Goal: Communication & Community: Participate in discussion

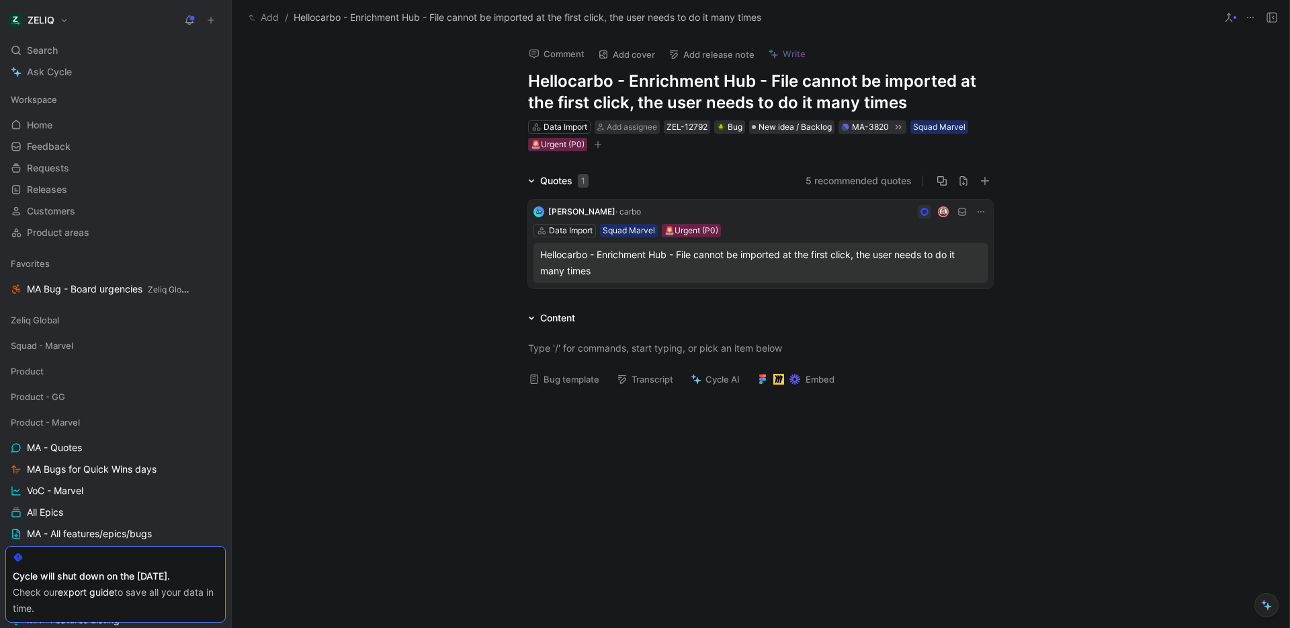
click at [654, 293] on div "Quotes 1 5 recommended quotes [PERSON_NAME] · carbo Data Import Squad Marvel 🚨U…" at bounding box center [761, 379] width 1058 height 413
click at [657, 273] on div "Hellocarbo - Enrichment Hub - File cannot be imported at the first click, the u…" at bounding box center [760, 263] width 441 height 32
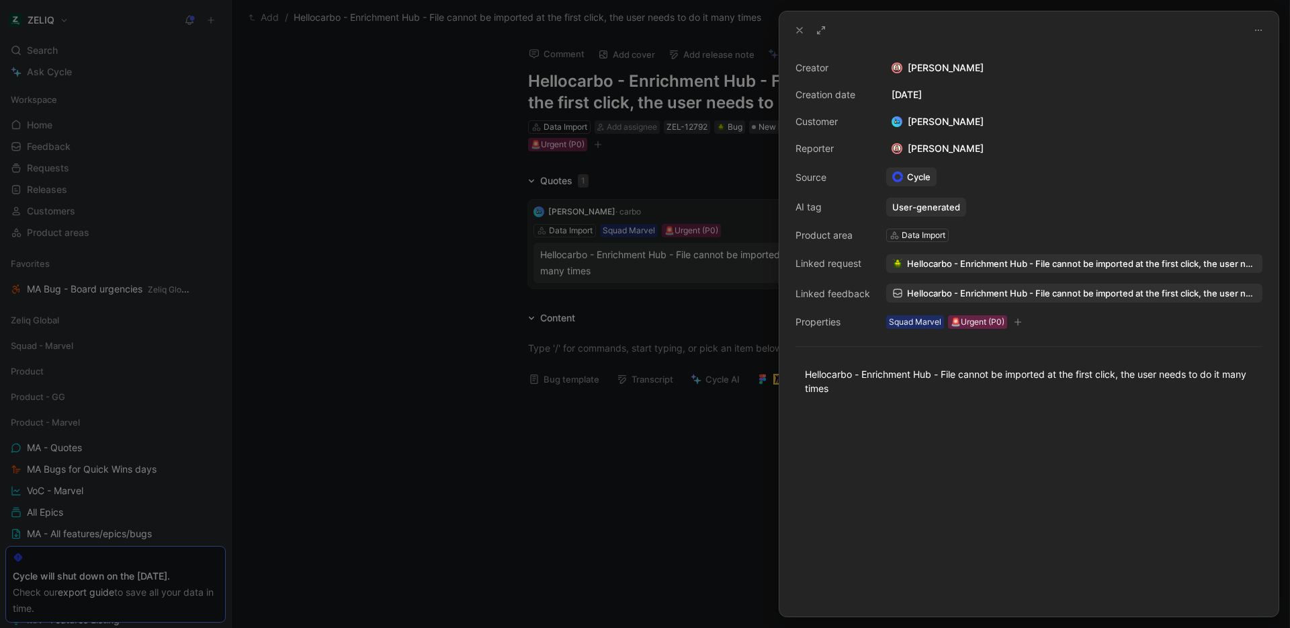
click at [960, 288] on span "Hellocarbo - Enrichment Hub - File cannot be imported at the first click, the u…" at bounding box center [1081, 293] width 349 height 12
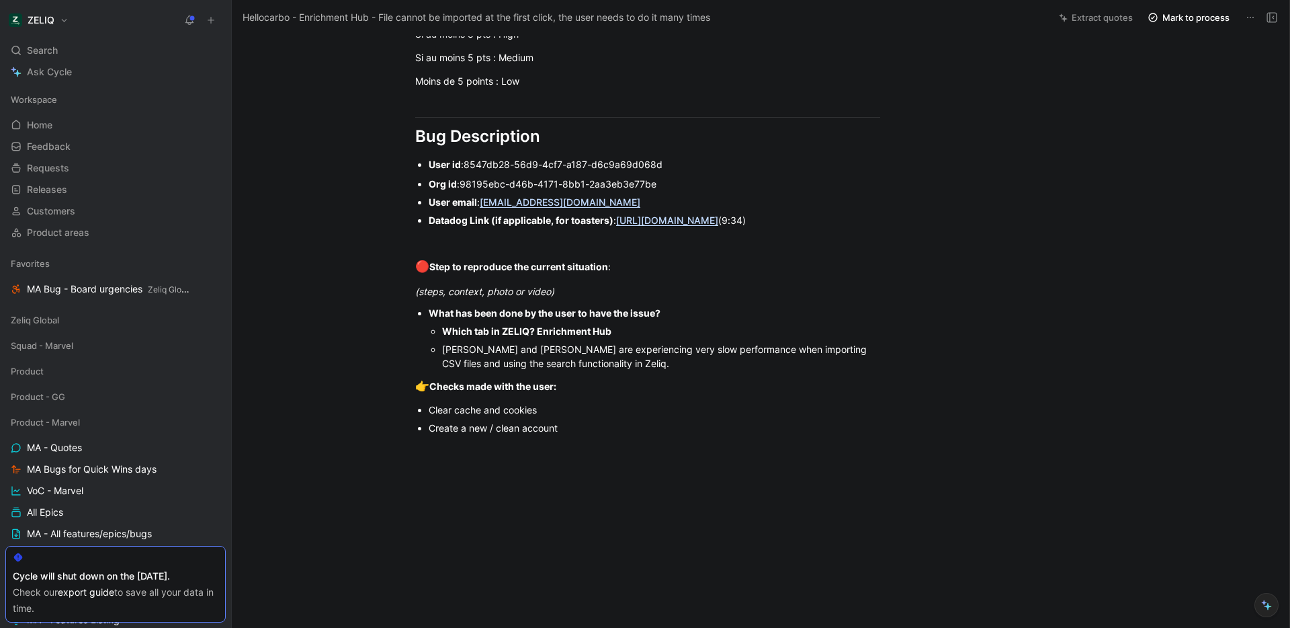
scroll to position [675, 0]
click at [478, 182] on span "98195ebc-d46b-4171-8bb1-2aa3eb3e77be" at bounding box center [558, 184] width 197 height 11
drag, startPoint x: 478, startPoint y: 182, endPoint x: 626, endPoint y: 183, distance: 147.8
click at [626, 183] on span "98195ebc-d46b-4171-8bb1-2aa3eb3e77be" at bounding box center [558, 184] width 197 height 11
copy span "98195ebc-d46b-4171-8bb1-2aa3eb3e77be"
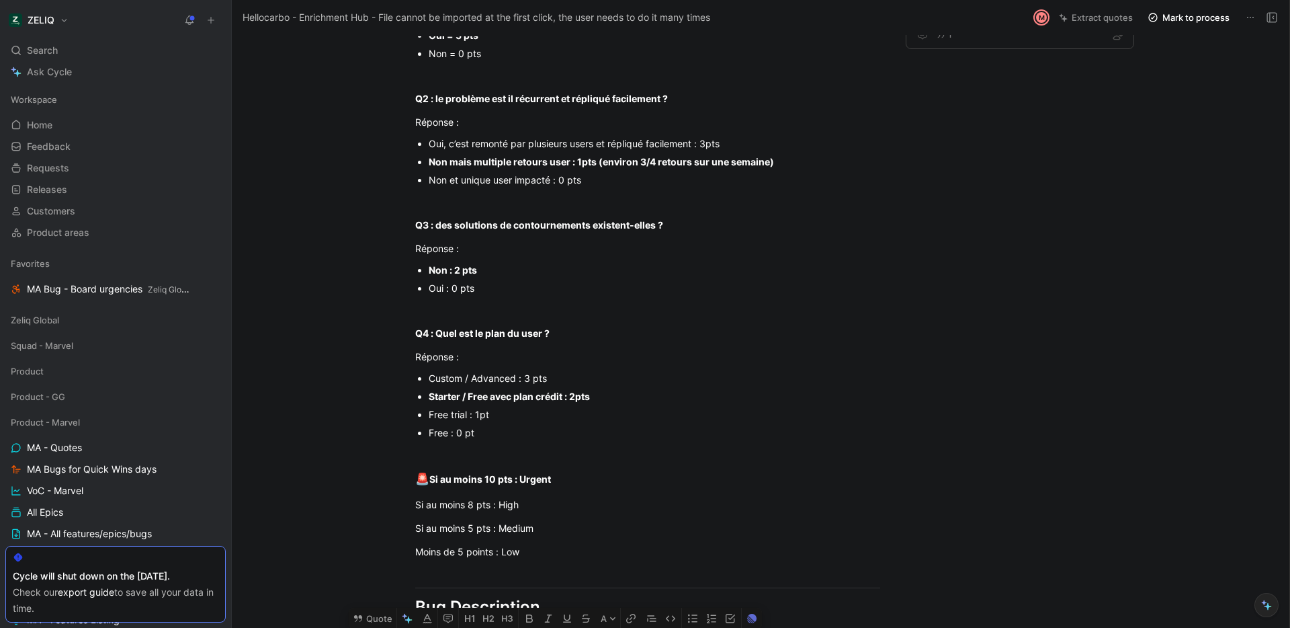
scroll to position [0, 0]
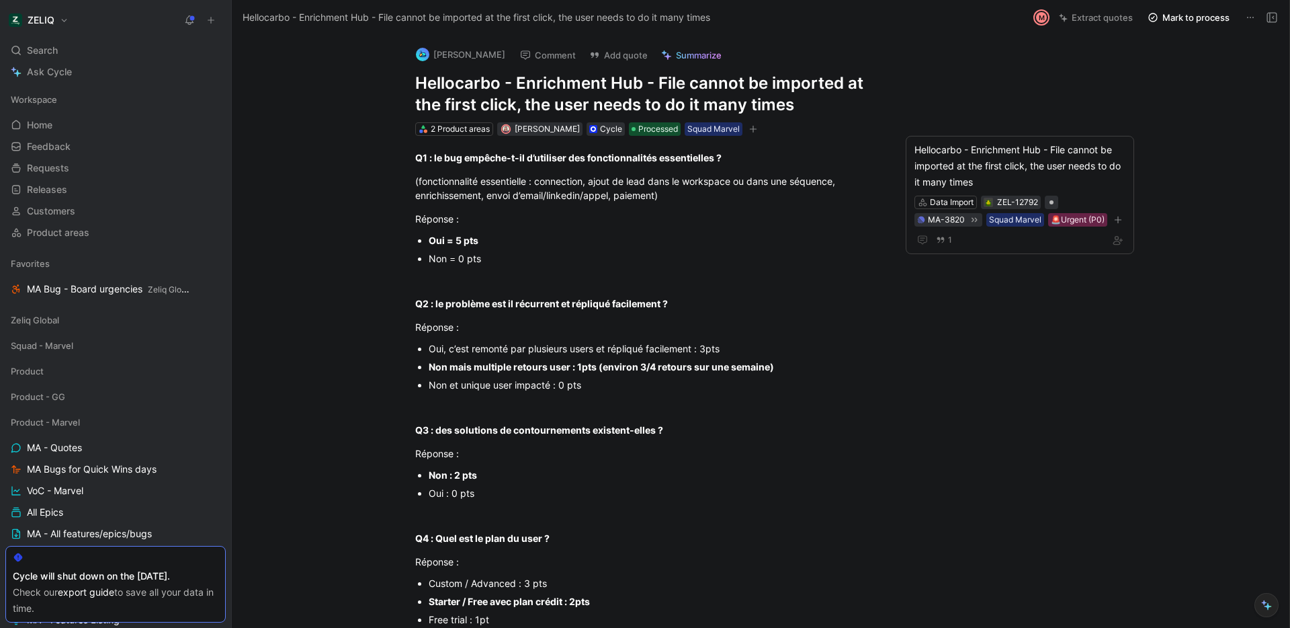
click at [537, 60] on button "Comment" at bounding box center [548, 55] width 68 height 19
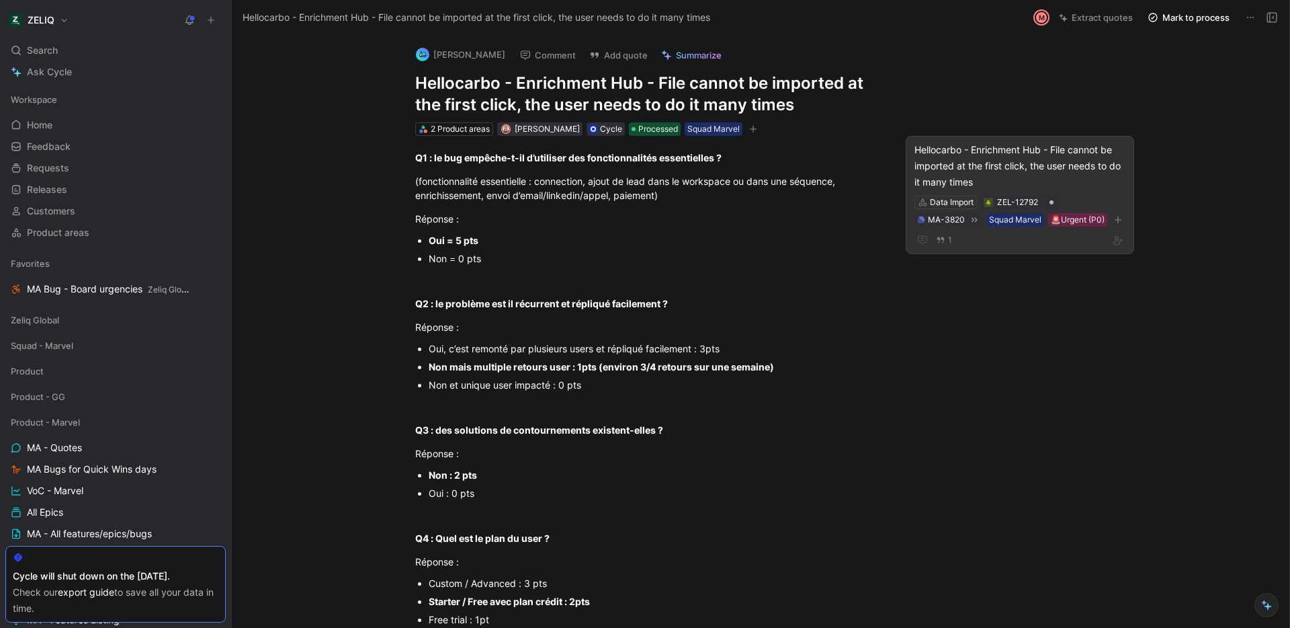
click at [966, 156] on div "Hellocarbo - Enrichment Hub - File cannot be imported at the first click, the u…" at bounding box center [1020, 166] width 211 height 48
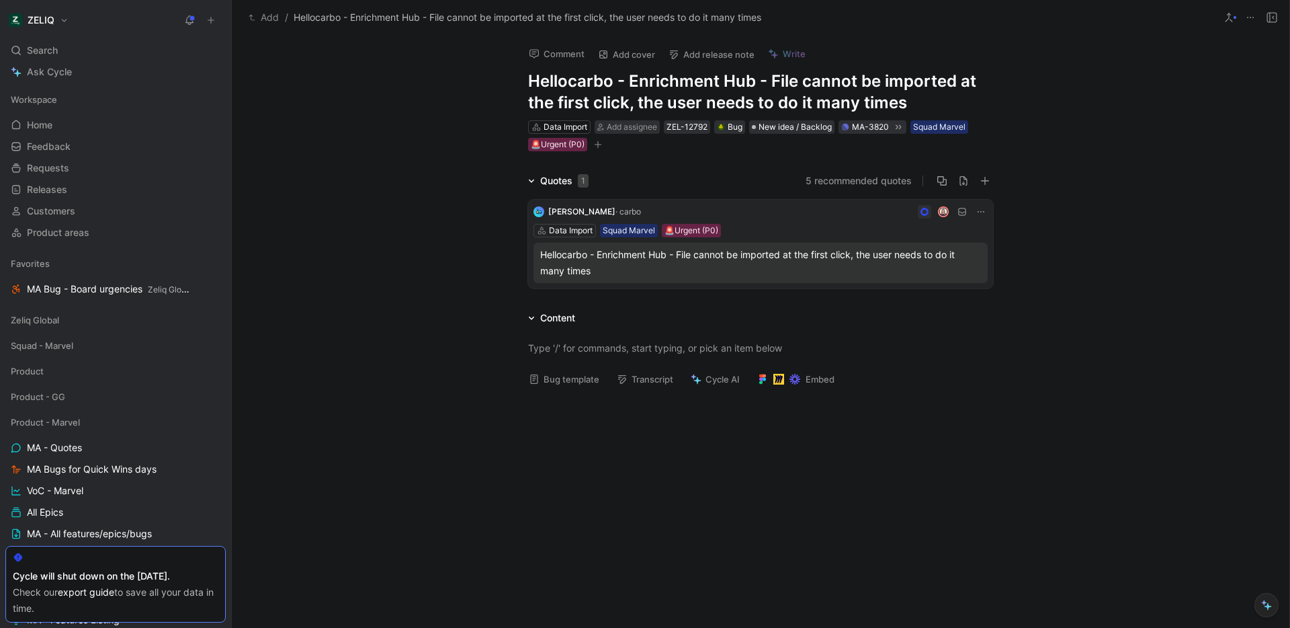
click at [551, 52] on button "Comment" at bounding box center [557, 53] width 68 height 19
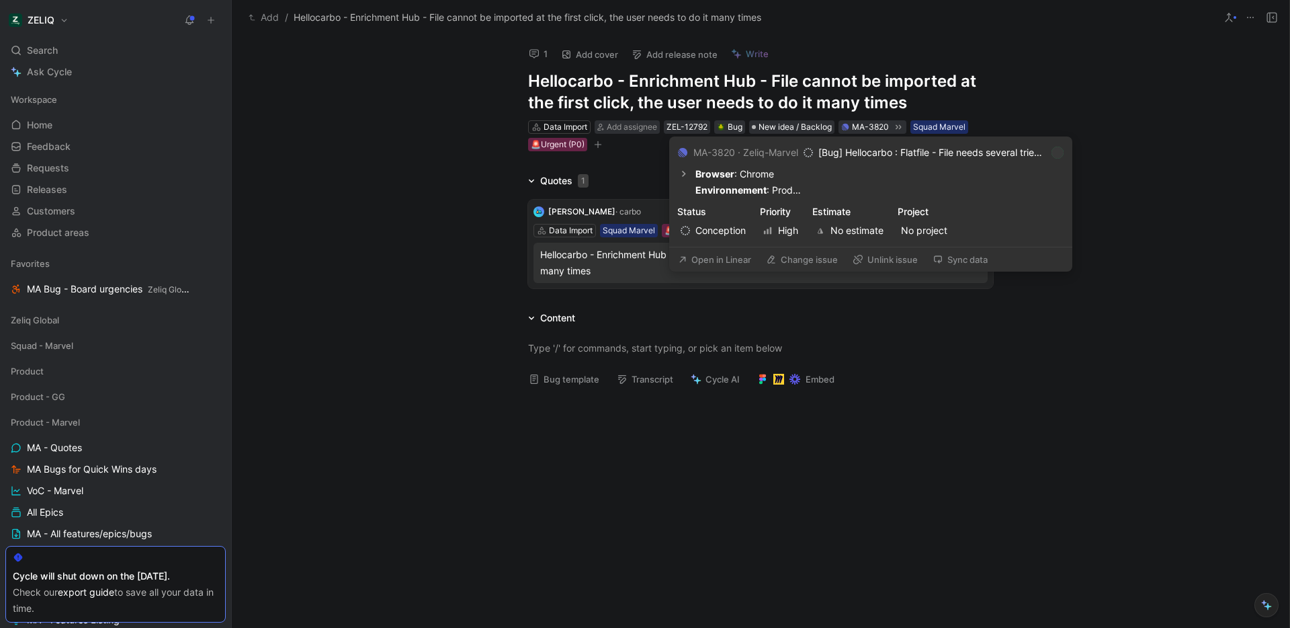
click at [711, 257] on button "Open in Linear" at bounding box center [714, 259] width 85 height 19
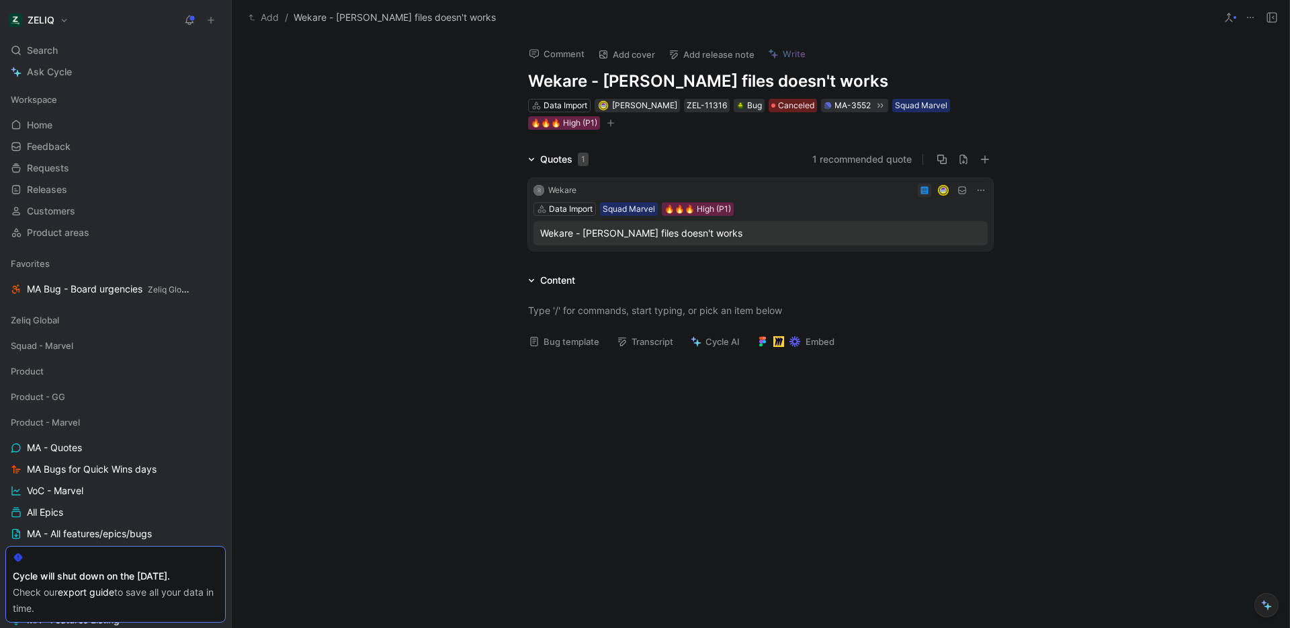
click at [563, 58] on button "Comment" at bounding box center [557, 53] width 68 height 19
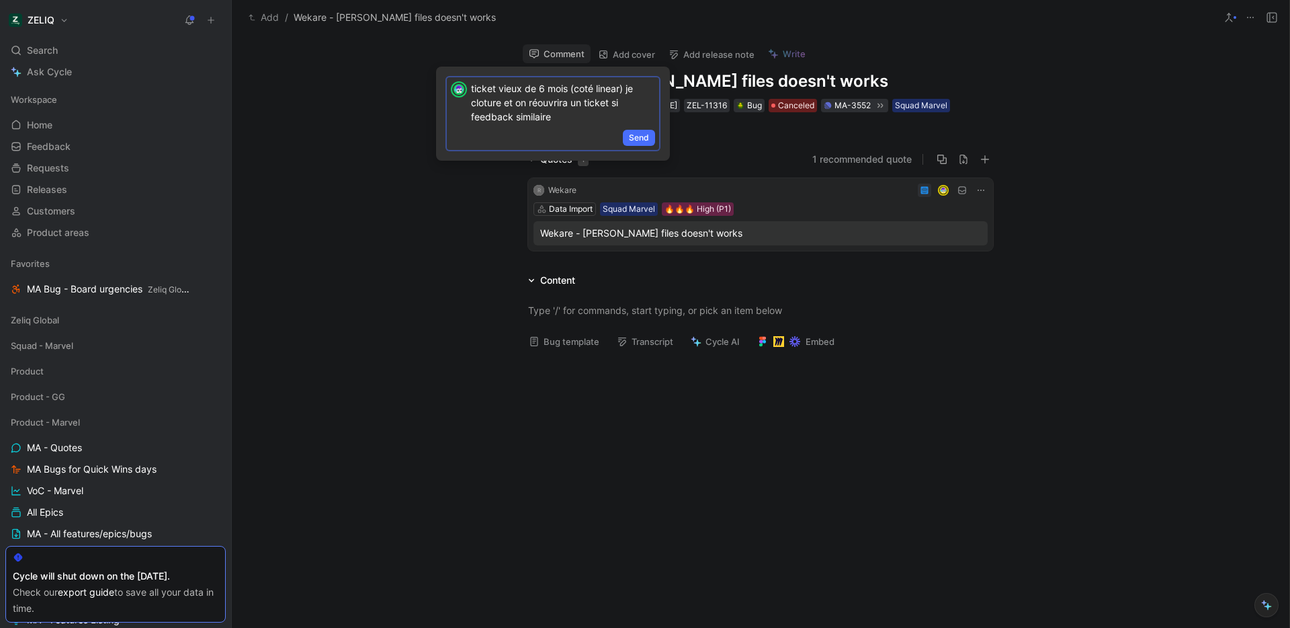
click at [542, 114] on p "ticket vieux de 6 mois (coté linear) je cloture et on réouvrira un ticket si fe…" at bounding box center [563, 102] width 184 height 42
copy p "ticket vieux de 6 mois (coté linear) je cloture et on réouvrira un ticket si fe…"
click at [644, 141] on span "Send" at bounding box center [639, 137] width 20 height 13
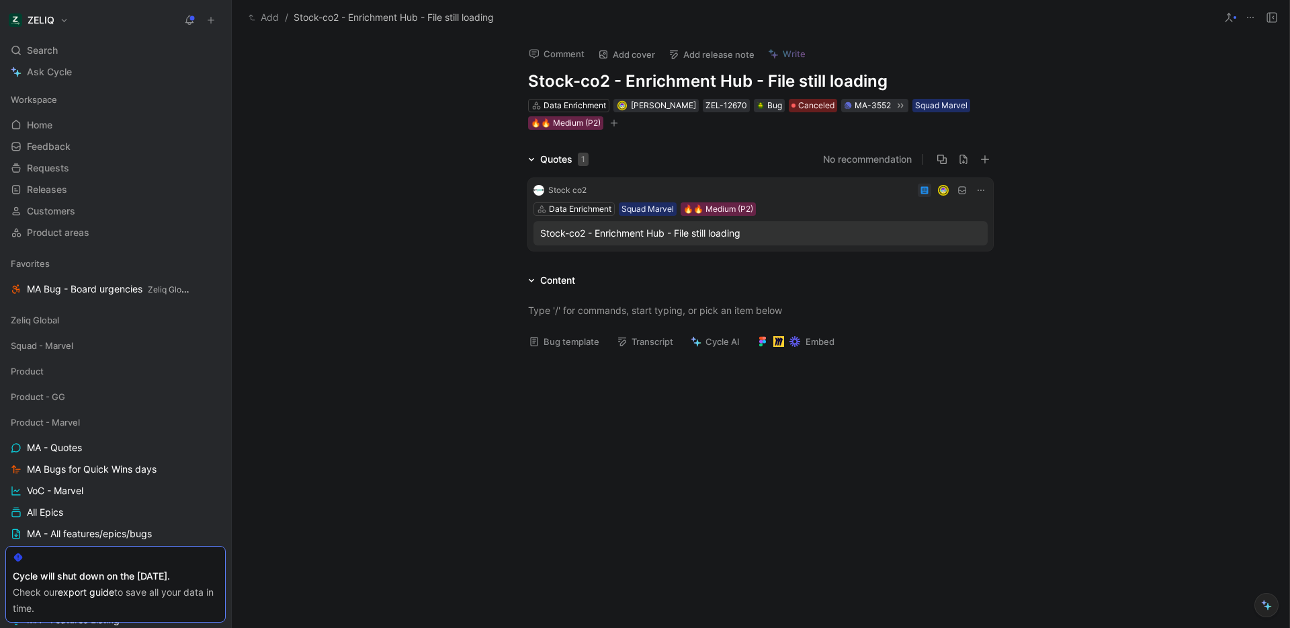
click at [564, 62] on button "Comment" at bounding box center [557, 53] width 68 height 19
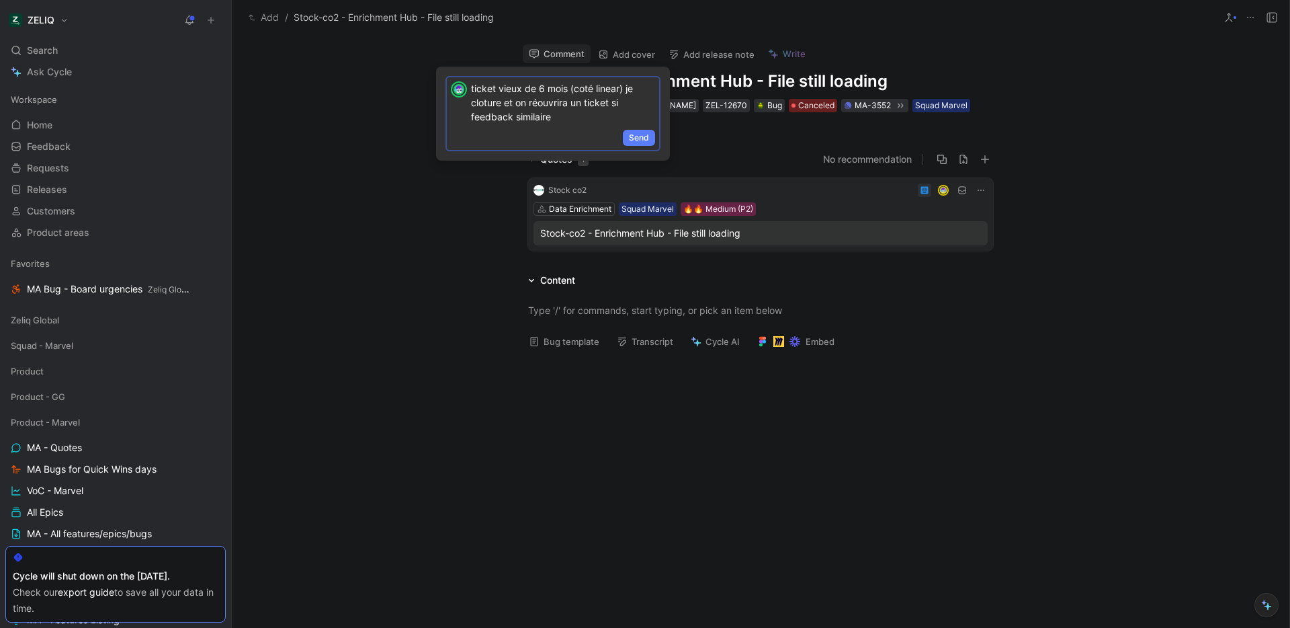
click at [632, 139] on span "Send" at bounding box center [639, 137] width 20 height 13
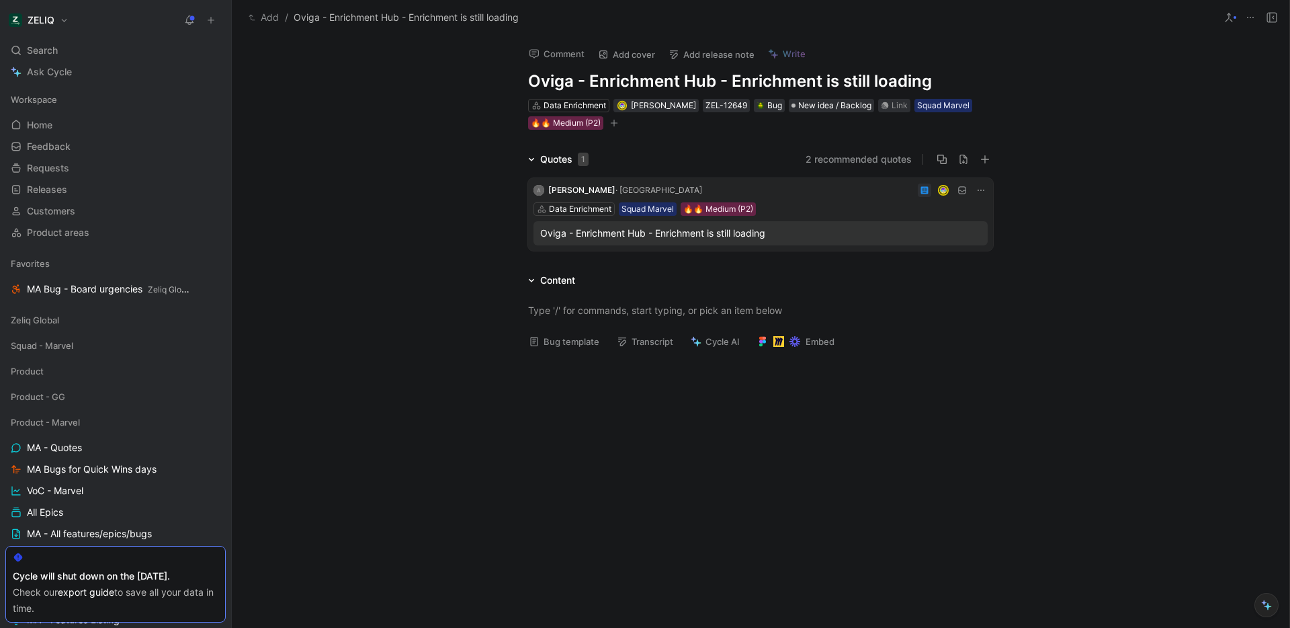
click at [552, 51] on button "Comment" at bounding box center [557, 53] width 68 height 19
